Goal: Task Accomplishment & Management: Manage account settings

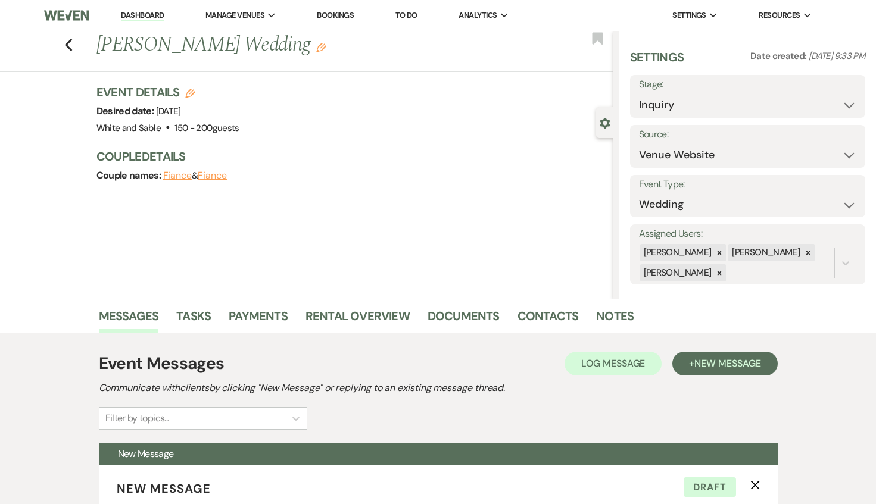
select select "5"
select select "4647"
click at [155, 18] on link "Dashboard" at bounding box center [142, 15] width 43 height 11
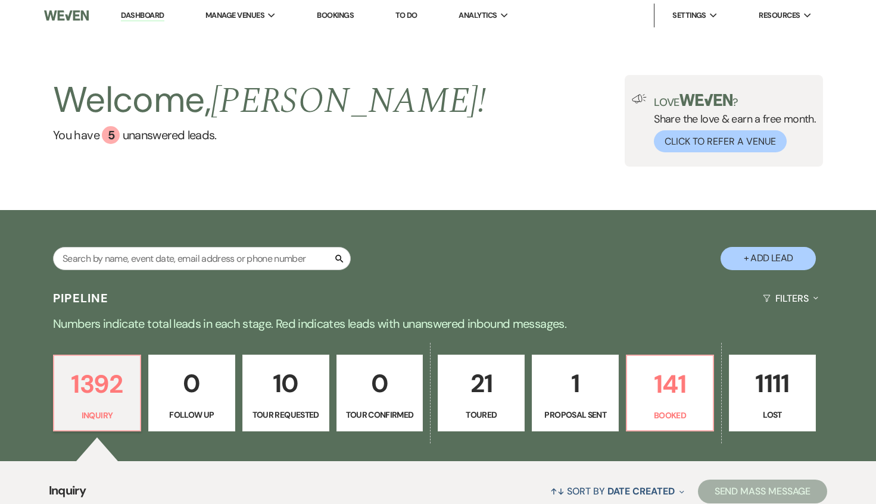
click at [317, 376] on p "10" at bounding box center [285, 384] width 71 height 40
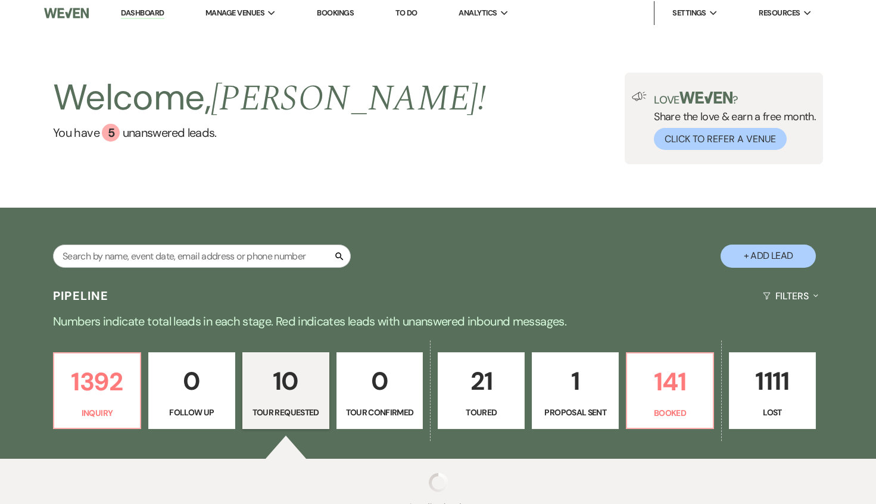
select select "2"
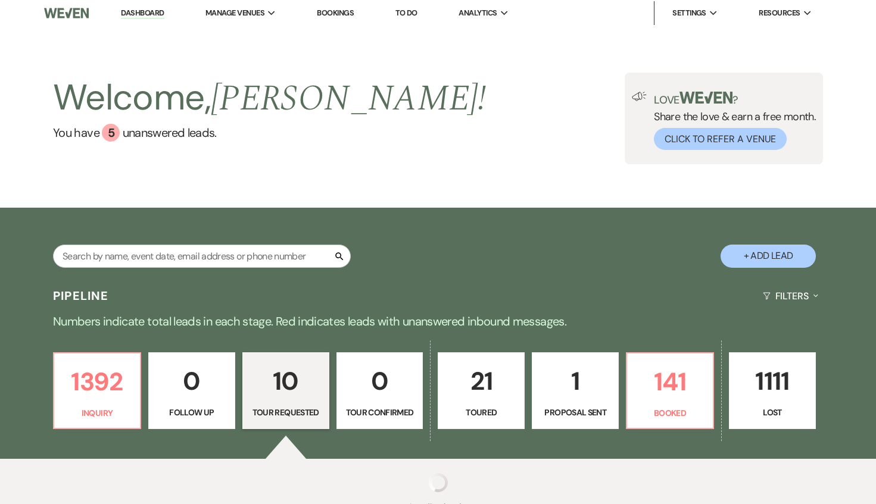
select select "2"
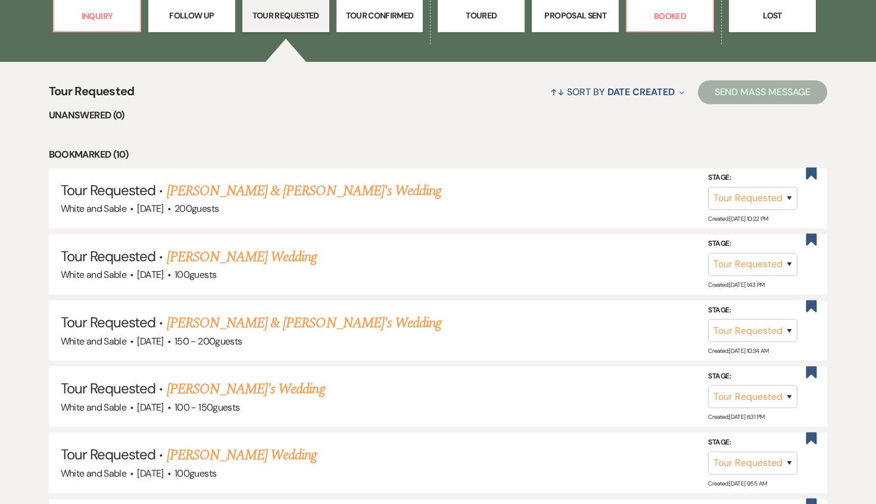
scroll to position [514, 0]
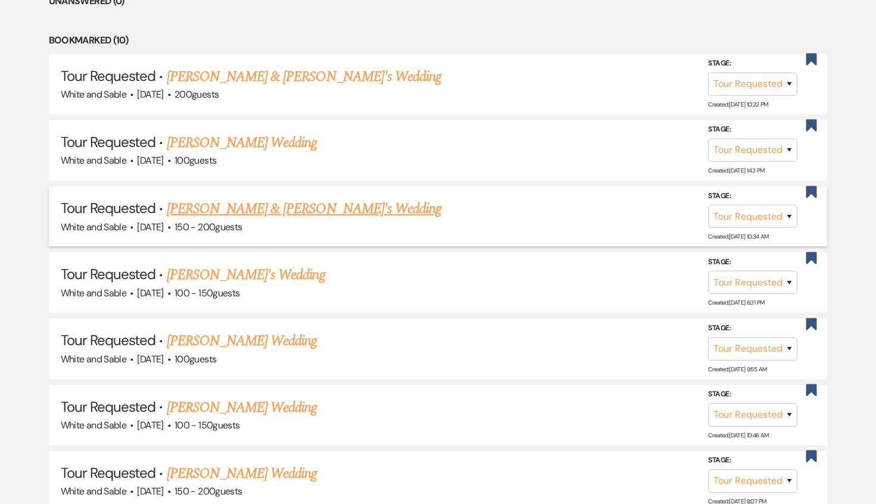
click at [297, 203] on link "[PERSON_NAME] & [PERSON_NAME]'s Wedding" at bounding box center [304, 208] width 275 height 21
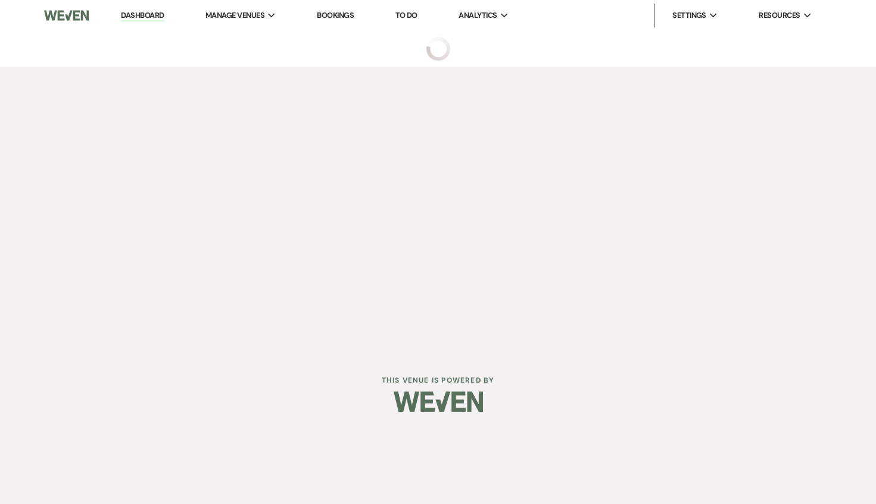
select select "2"
select select "7"
